Goal: Transaction & Acquisition: Purchase product/service

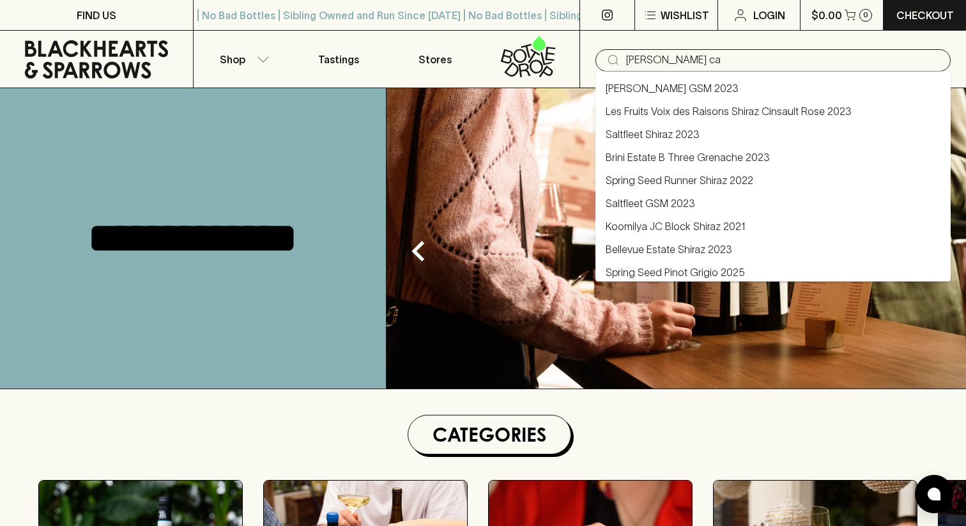
type input "[PERSON_NAME] ca"
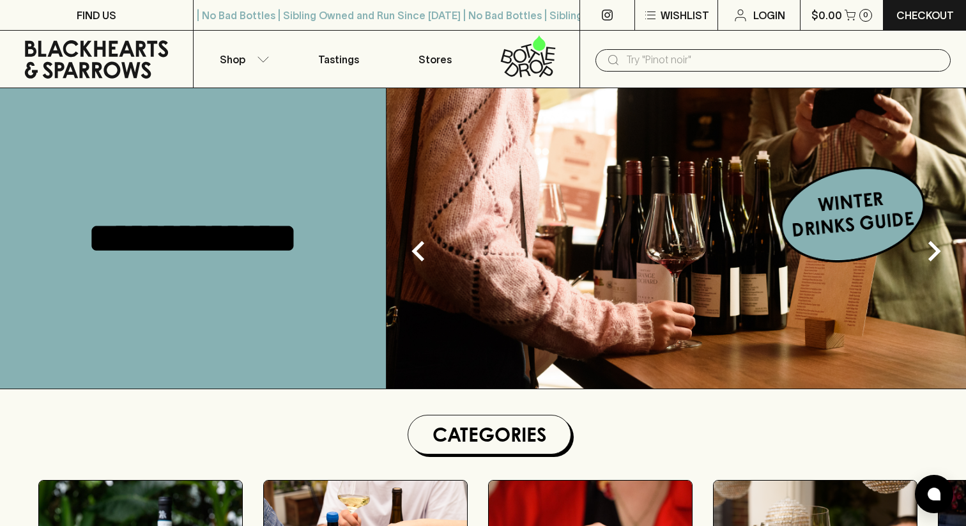
click at [630, 60] on input "text" at bounding box center [783, 60] width 314 height 20
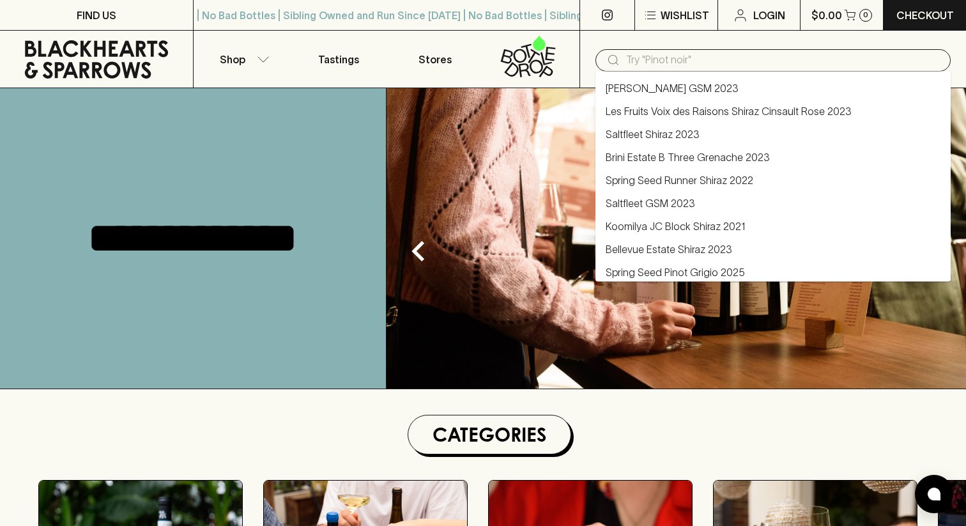
paste input "McLaren Vale"
type input "McLaren Vale"
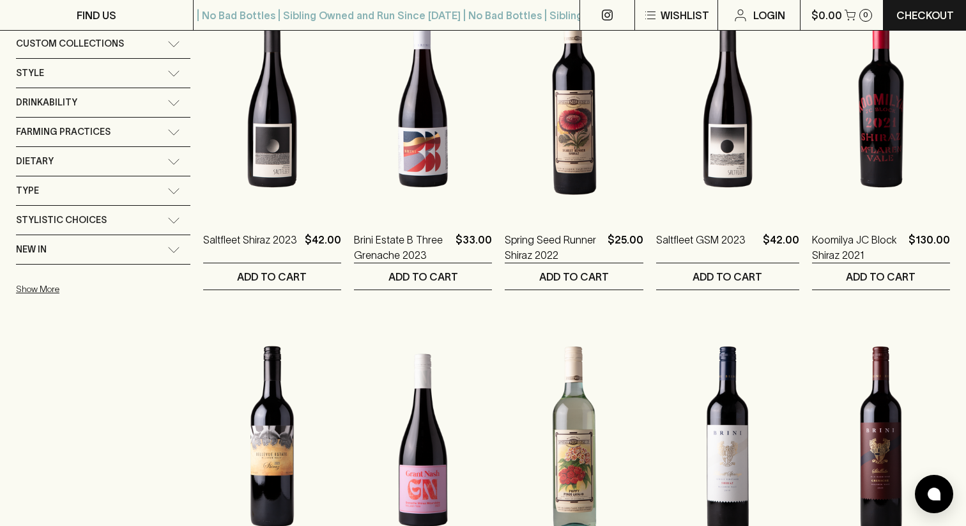
scroll to position [266, 0]
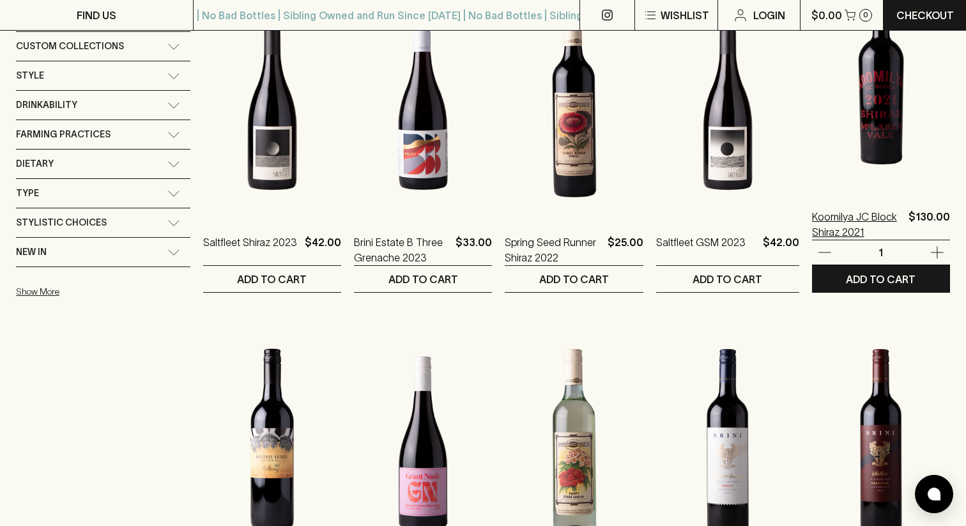
click at [821, 222] on p "Koomilya JC Block Shiraz 2021" at bounding box center [857, 224] width 91 height 31
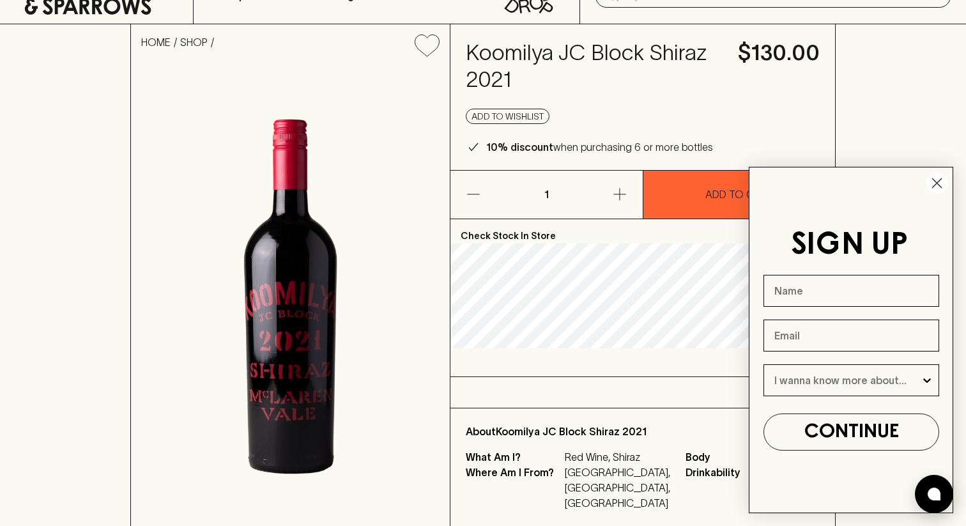
scroll to position [63, 0]
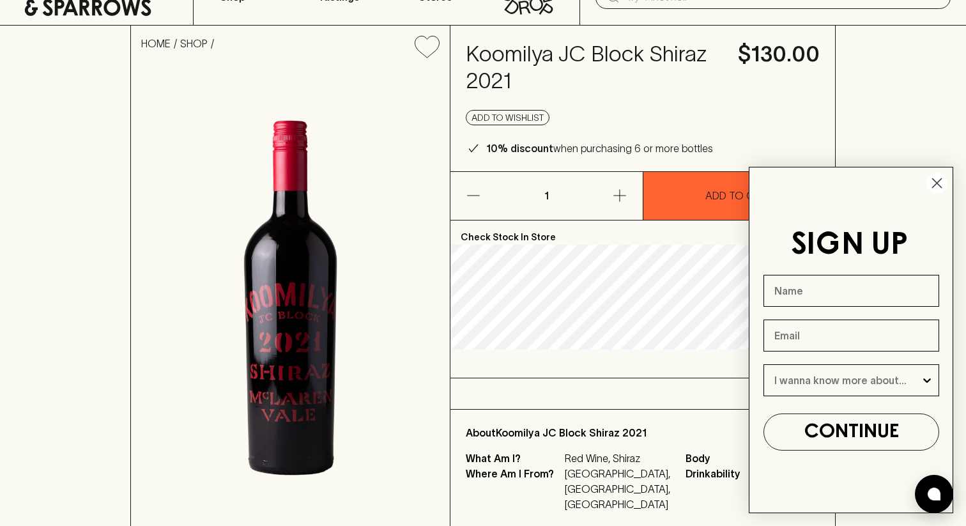
click at [545, 51] on h4 "Koomilya JC Block Shiraz 2021" at bounding box center [594, 68] width 257 height 54
drag, startPoint x: 545, startPoint y: 51, endPoint x: 640, endPoint y: 51, distance: 95.2
click at [640, 51] on h4 "Koomilya JC Block Shiraz 2021" at bounding box center [594, 68] width 257 height 54
copy h4 "Koomilya JC Block"
